Goal: Check status: Check status

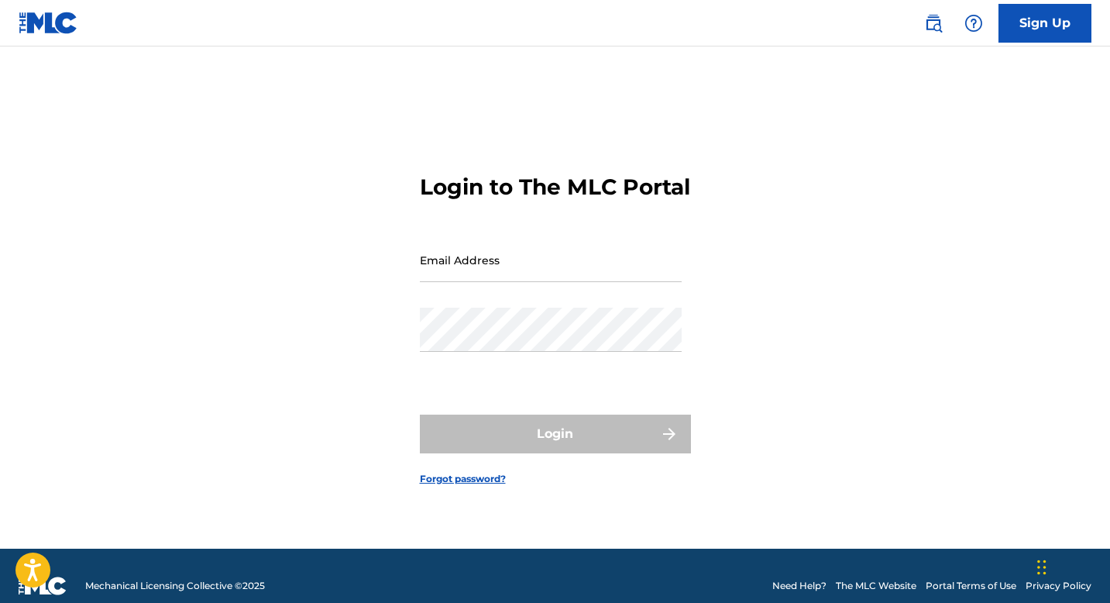
click at [507, 282] on input "Email Address" at bounding box center [551, 260] width 262 height 44
type input "[EMAIL_ADDRESS][DOMAIN_NAME]"
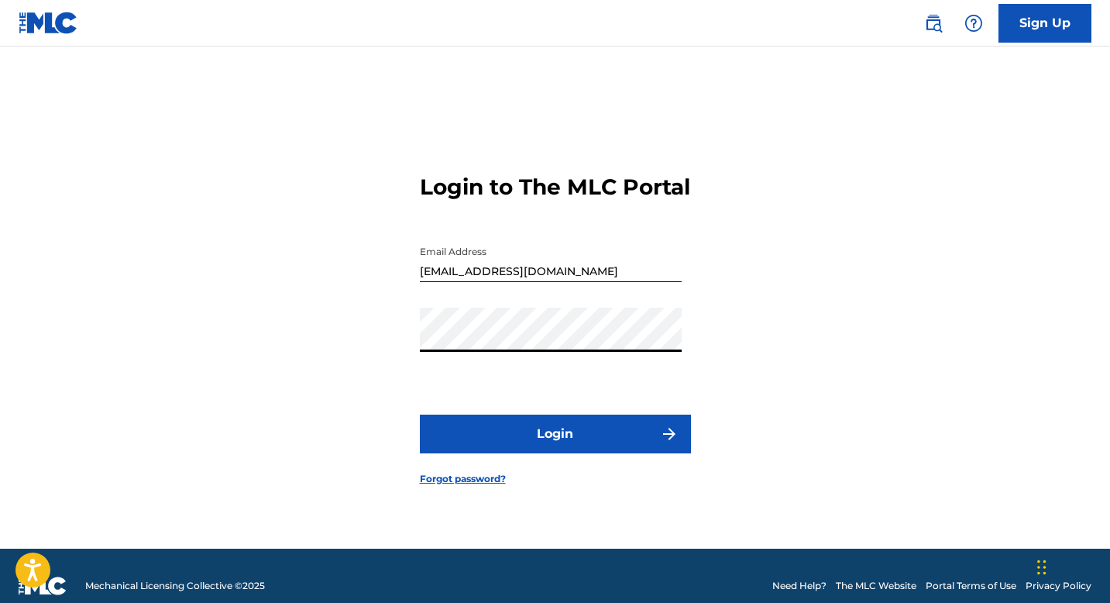
click at [529, 445] on button "Login" at bounding box center [555, 433] width 271 height 39
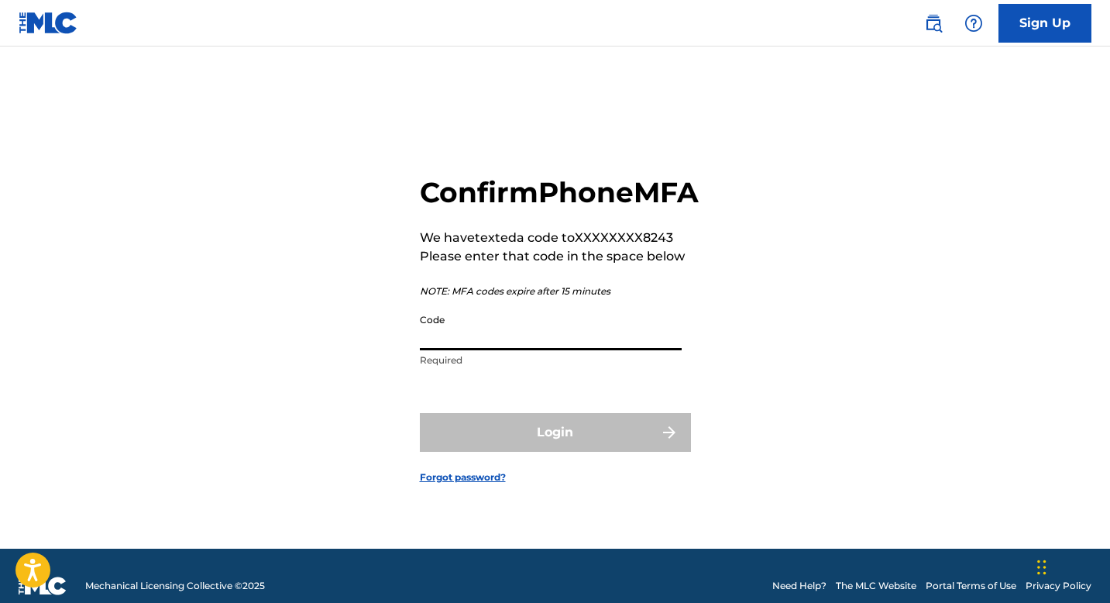
click at [541, 350] on input "Code" at bounding box center [551, 328] width 262 height 44
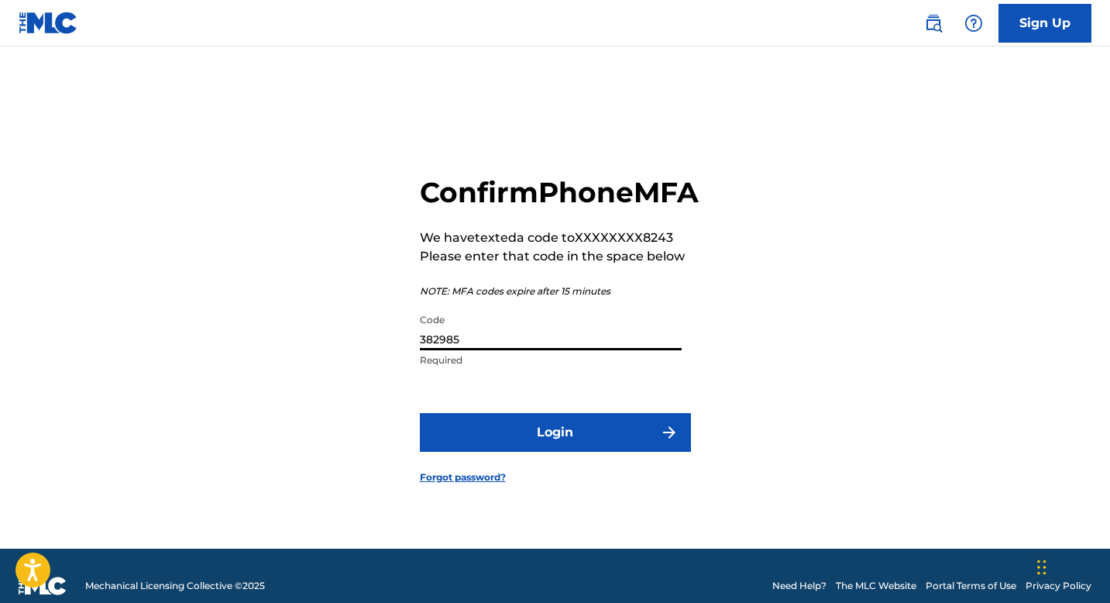
type input "382985"
click at [572, 452] on button "Login" at bounding box center [555, 432] width 271 height 39
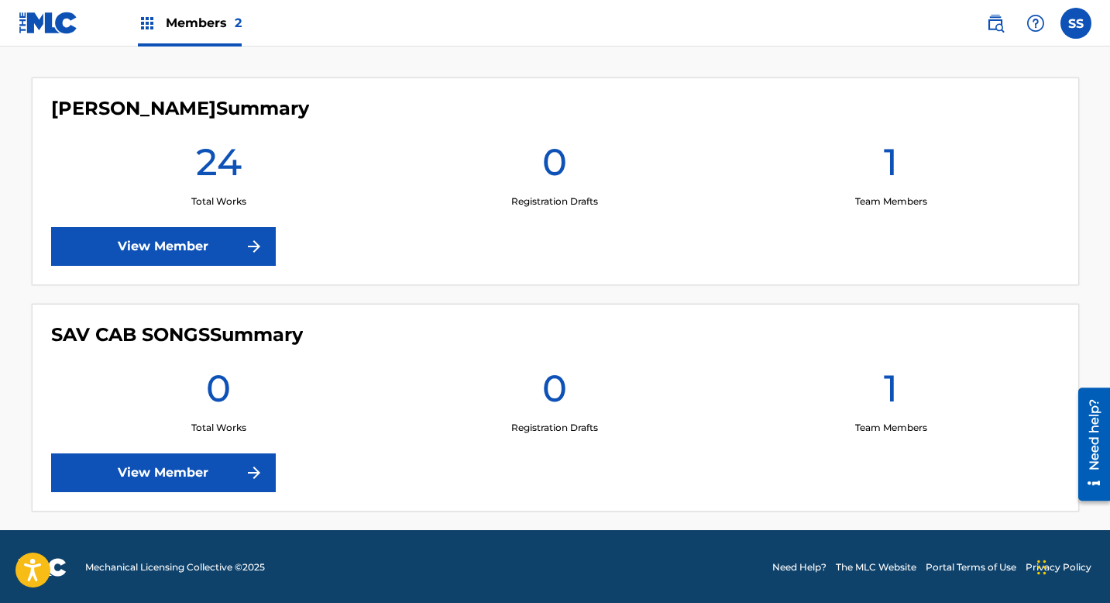
scroll to position [417, 0]
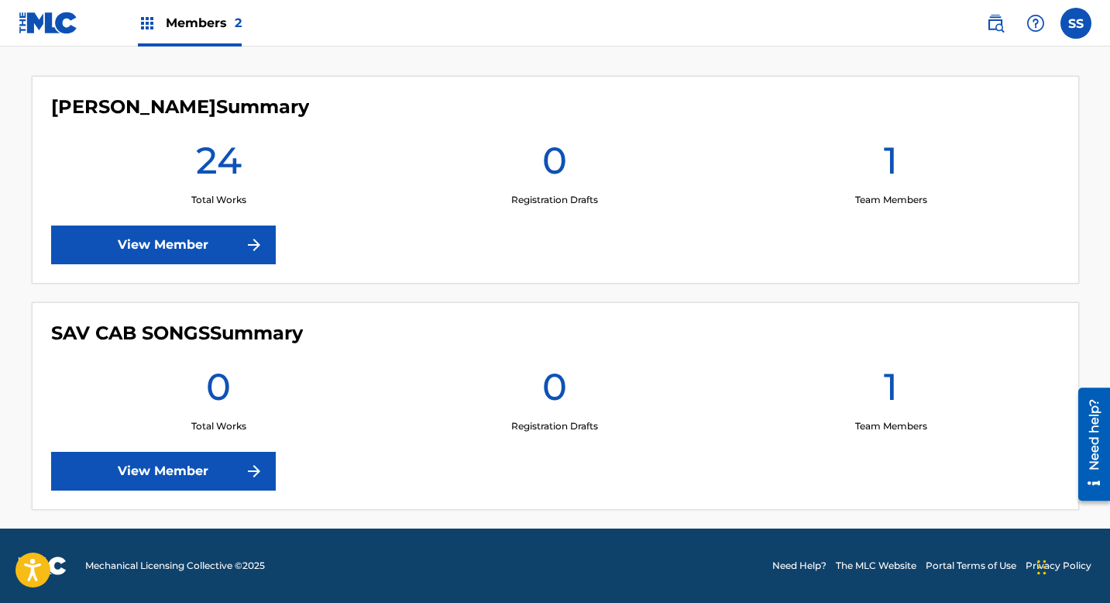
click at [213, 254] on link "View Member" at bounding box center [163, 244] width 225 height 39
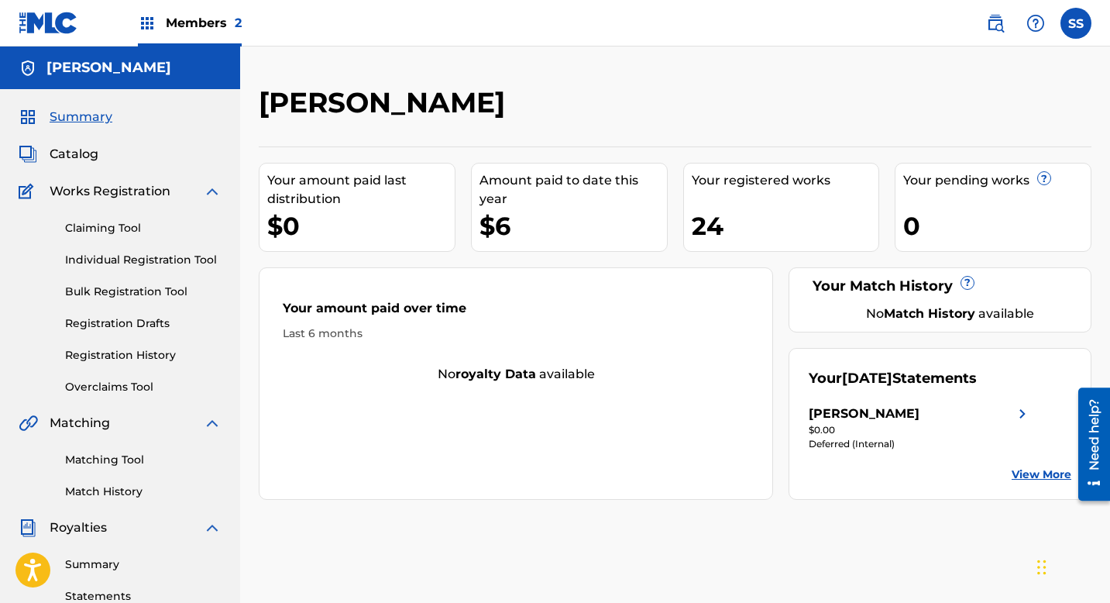
click at [108, 224] on link "Claiming Tool" at bounding box center [143, 228] width 156 height 16
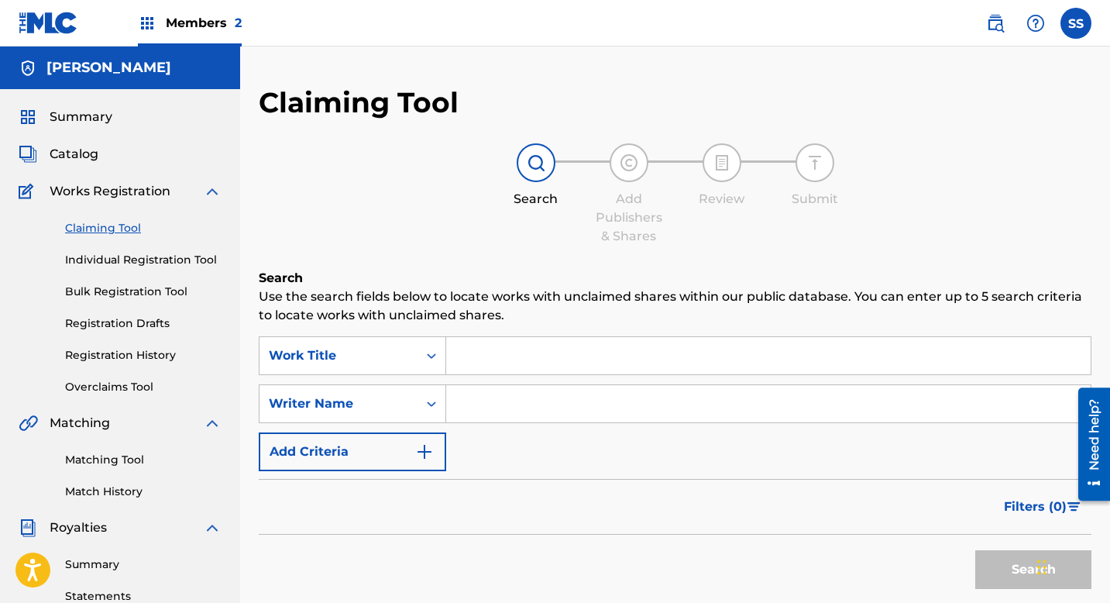
click at [82, 146] on span "Catalog" at bounding box center [74, 154] width 49 height 19
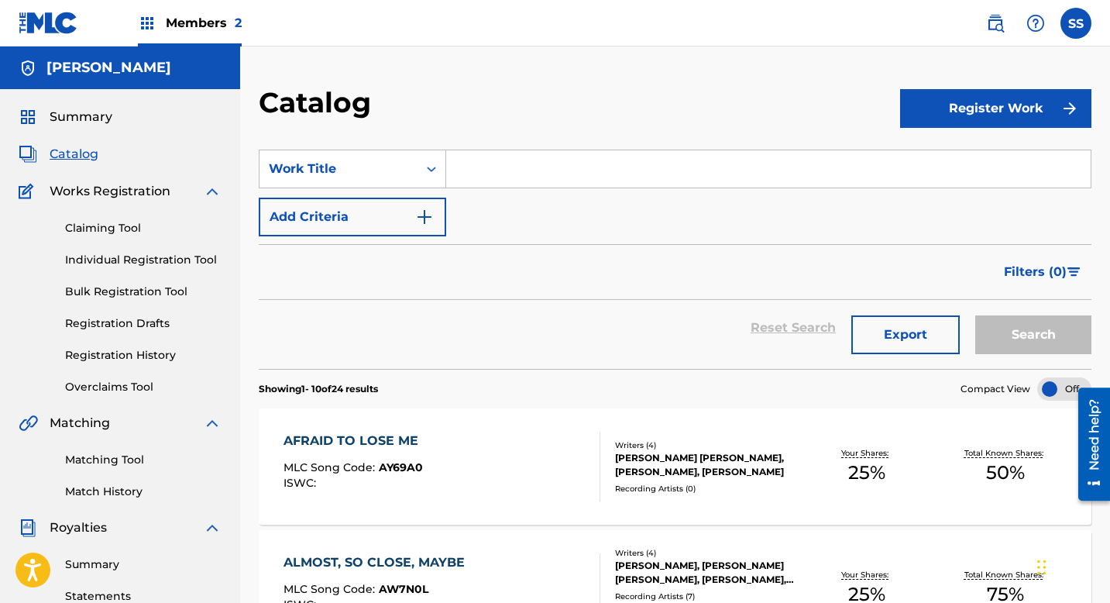
click at [103, 116] on span "Summary" at bounding box center [81, 117] width 63 height 19
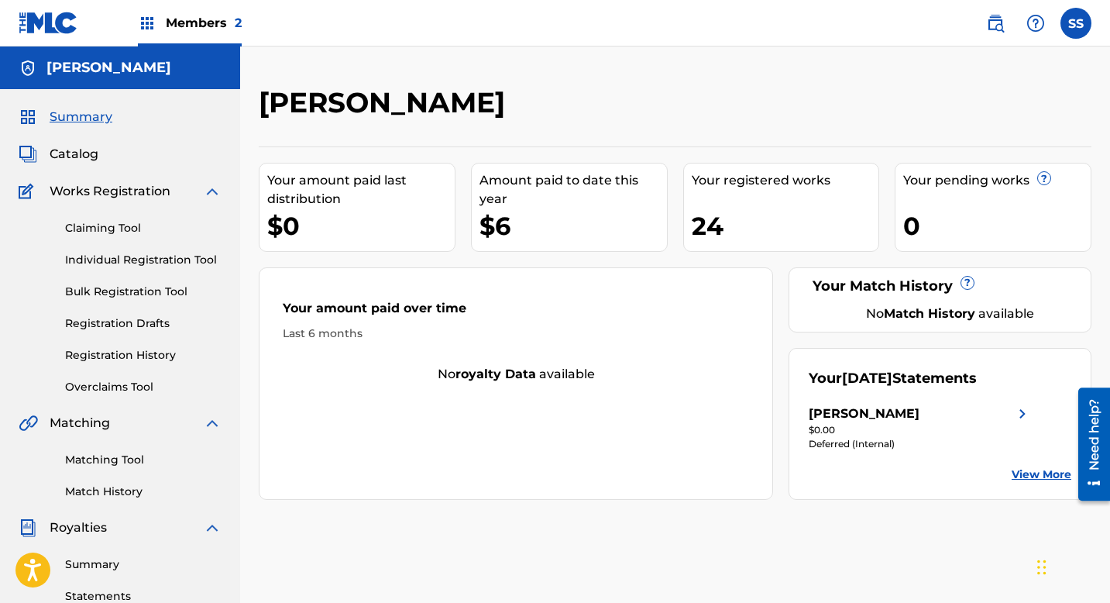
click at [498, 222] on div "$6" at bounding box center [573, 225] width 187 height 35
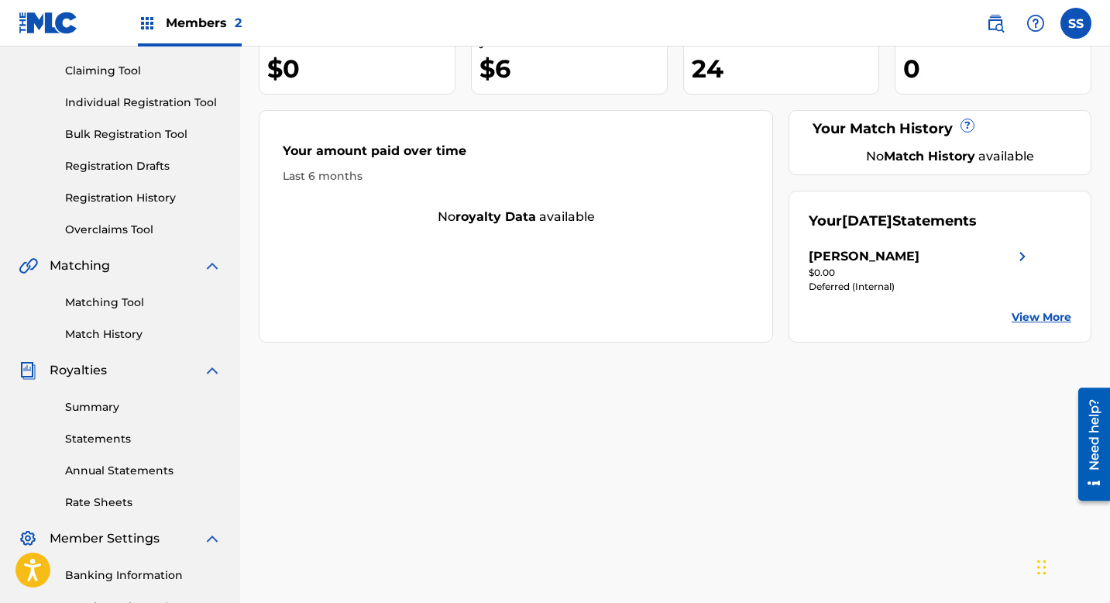
click at [101, 407] on link "Summary" at bounding box center [143, 407] width 156 height 16
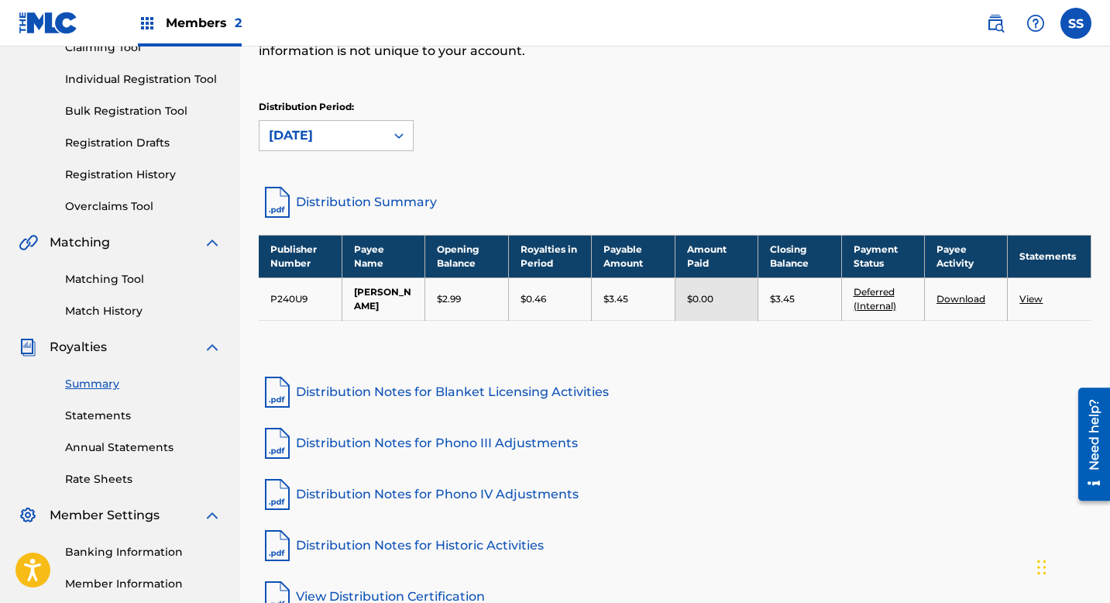
scroll to position [199, 0]
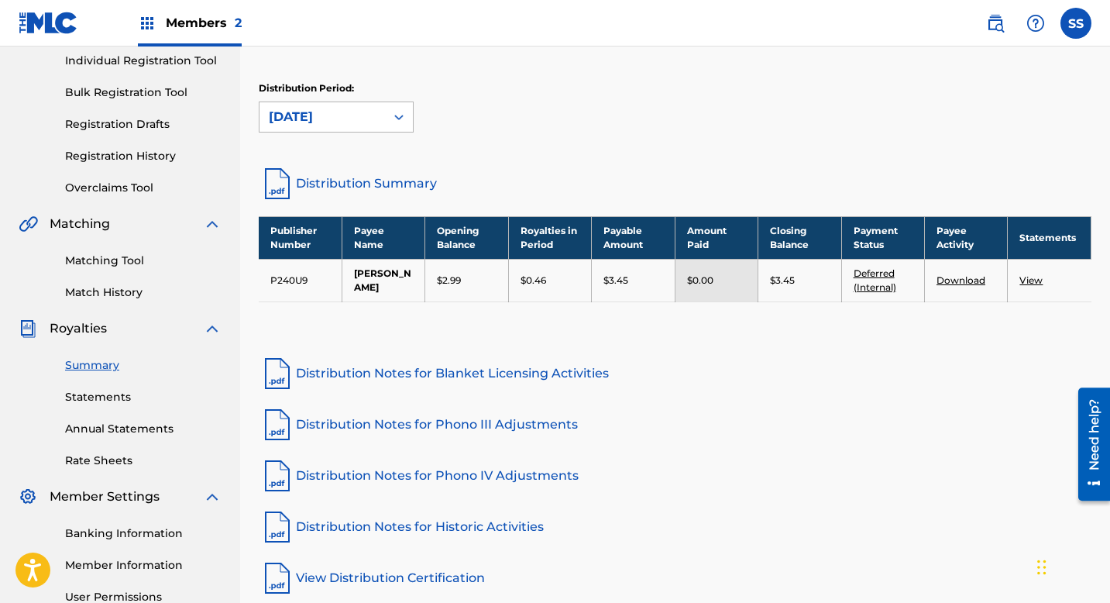
click at [358, 120] on div "[DATE]" at bounding box center [322, 117] width 107 height 19
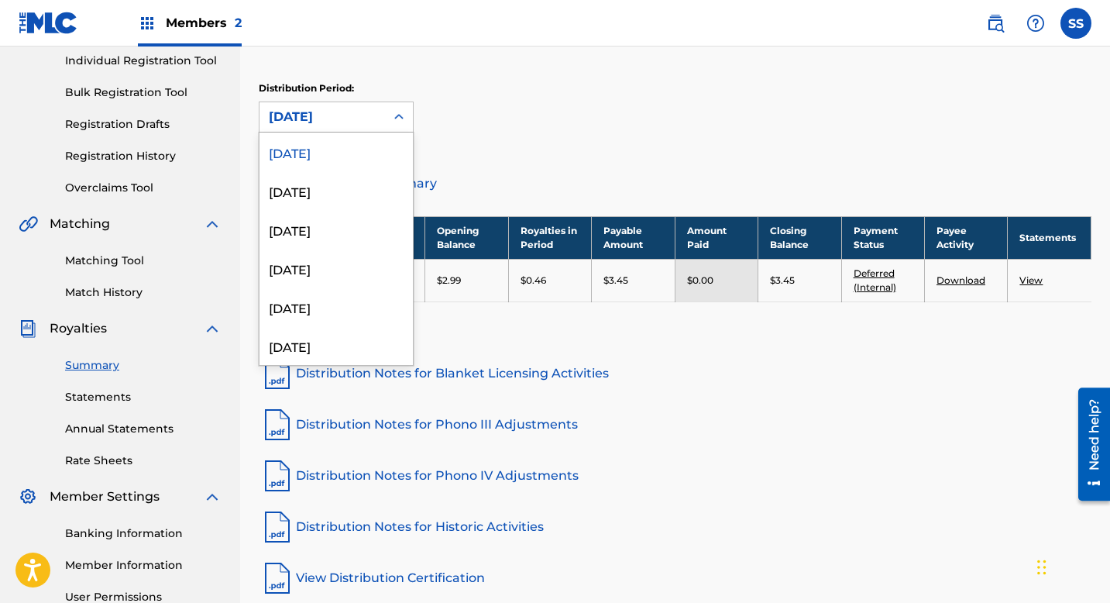
click at [808, 187] on link "Distribution Summary" at bounding box center [675, 183] width 833 height 37
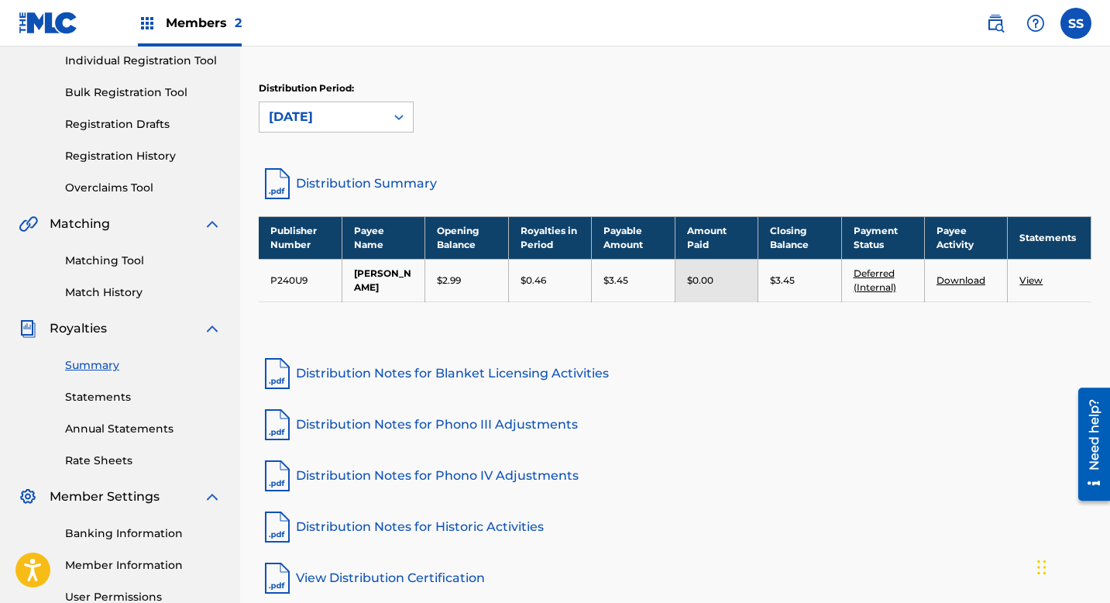
click at [115, 392] on link "Statements" at bounding box center [143, 397] width 156 height 16
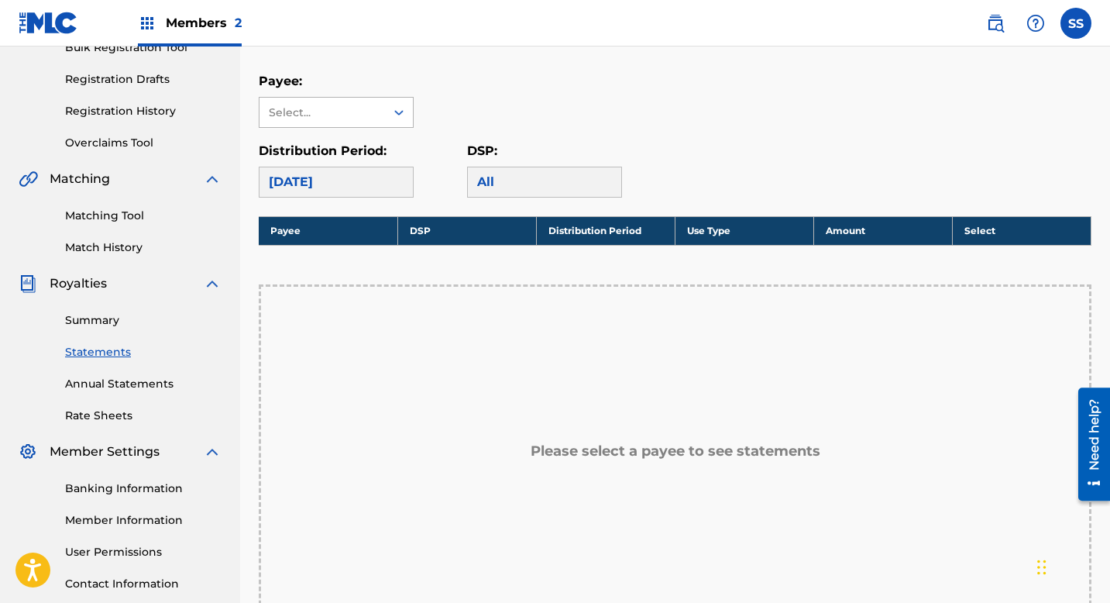
scroll to position [287, 0]
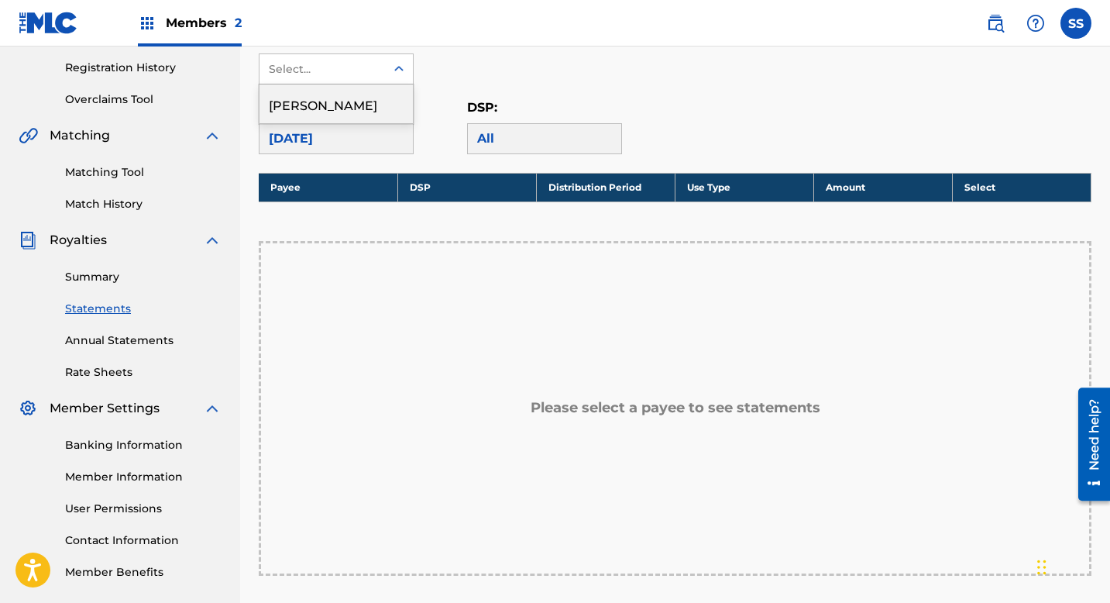
click at [364, 76] on div "Select..." at bounding box center [321, 69] width 105 height 16
click at [347, 100] on div "[PERSON_NAME]" at bounding box center [336, 103] width 153 height 39
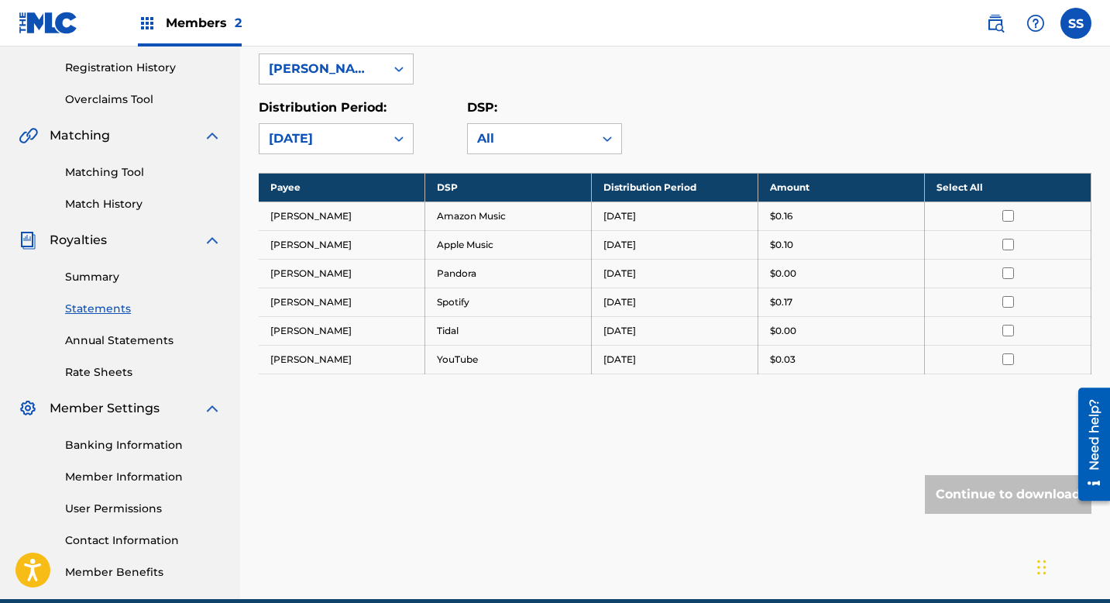
click at [826, 225] on td "$0.16" at bounding box center [841, 215] width 167 height 29
click at [952, 206] on td at bounding box center [1008, 215] width 167 height 29
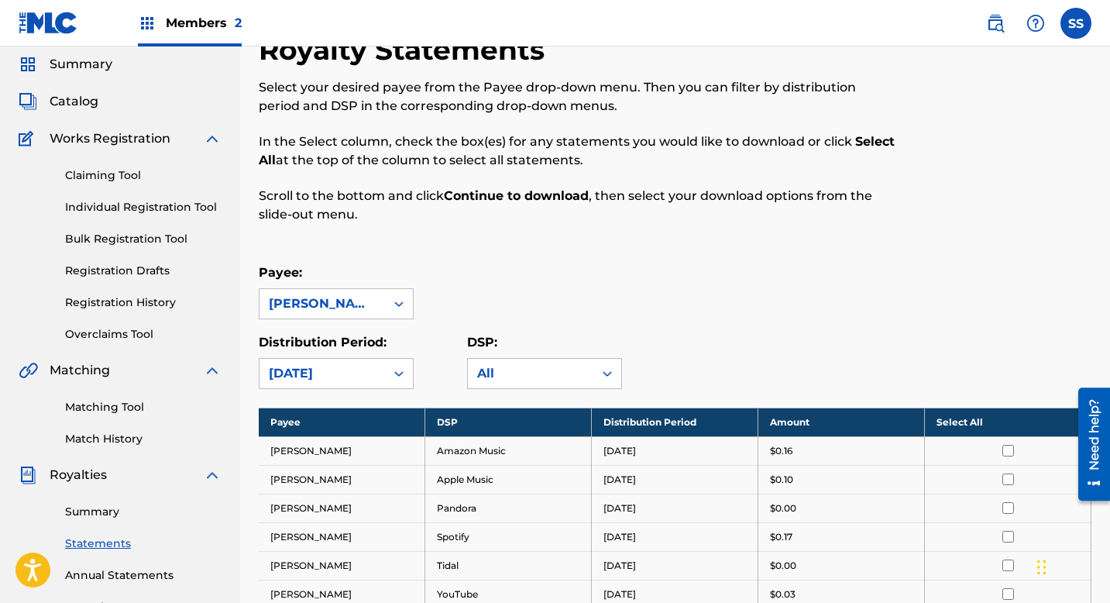
scroll to position [0, 0]
